Goal: Information Seeking & Learning: Learn about a topic

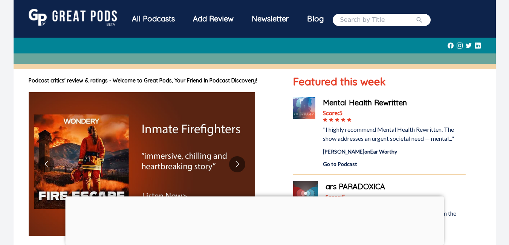
click at [254, 197] on div at bounding box center [254, 197] width 379 height 0
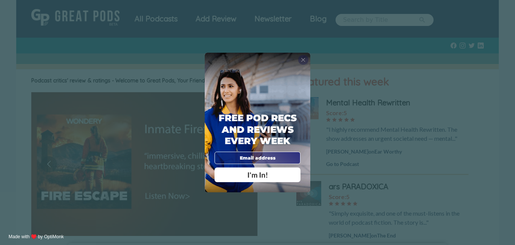
click at [303, 57] on span "X" at bounding box center [303, 60] width 5 height 7
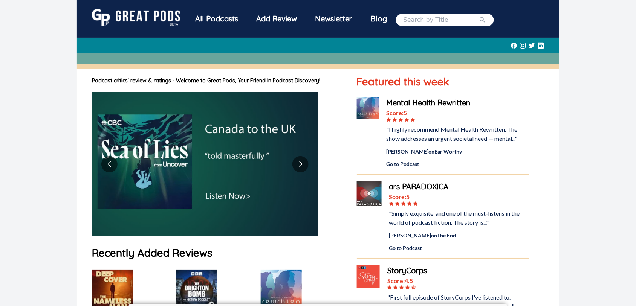
drag, startPoint x: 586, startPoint y: 116, endPoint x: 615, endPoint y: 206, distance: 95.0
